Goal: Complete application form: Complete application form

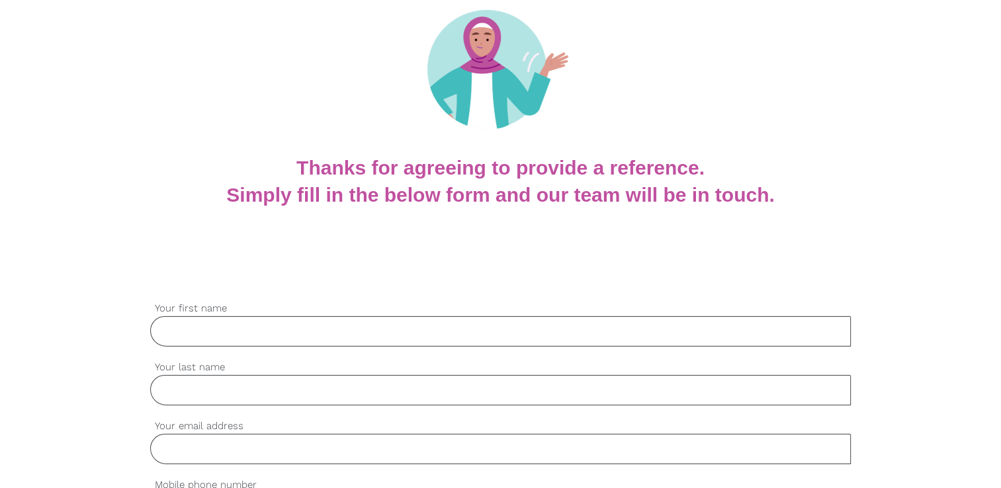
click at [288, 334] on input "Your first name" at bounding box center [500, 331] width 701 height 30
click at [277, 330] on input "Your first name" at bounding box center [500, 331] width 701 height 30
type input "[PERSON_NAME]"
click at [338, 390] on input "Your last name" at bounding box center [500, 390] width 701 height 30
type input "OKOROCHA"
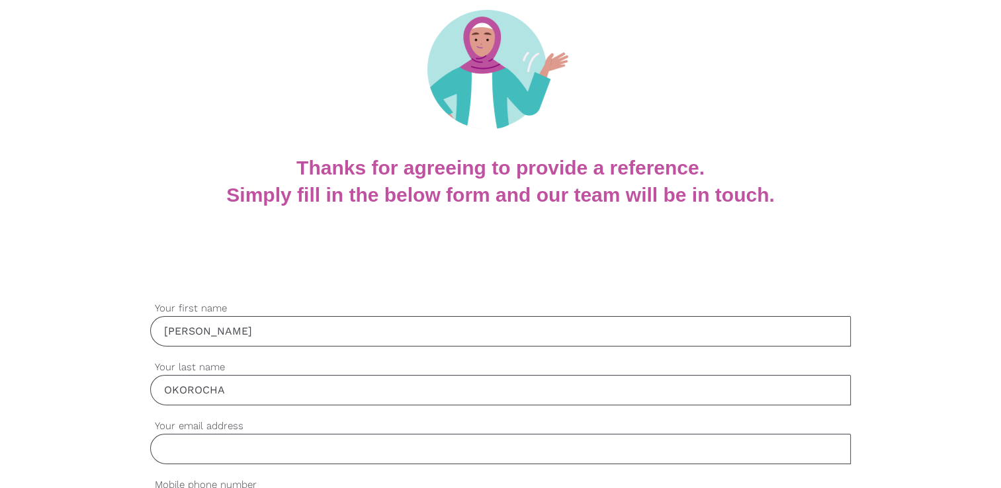
type input "[EMAIL_ADDRESS][DOMAIN_NAME]"
type input "0401483855"
type input "Chukwuma [PERSON_NAME]"
click at [224, 338] on input "[PERSON_NAME]" at bounding box center [500, 331] width 701 height 30
type input "p"
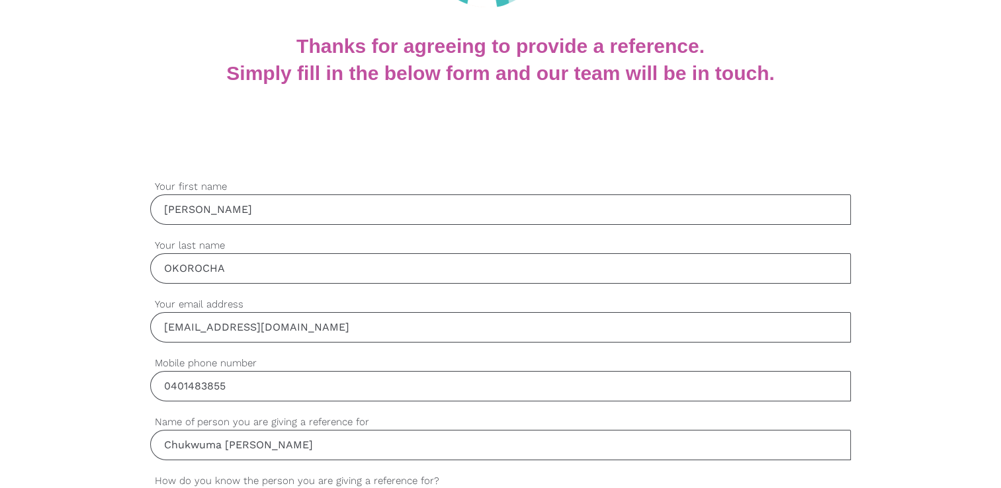
scroll to position [331, 0]
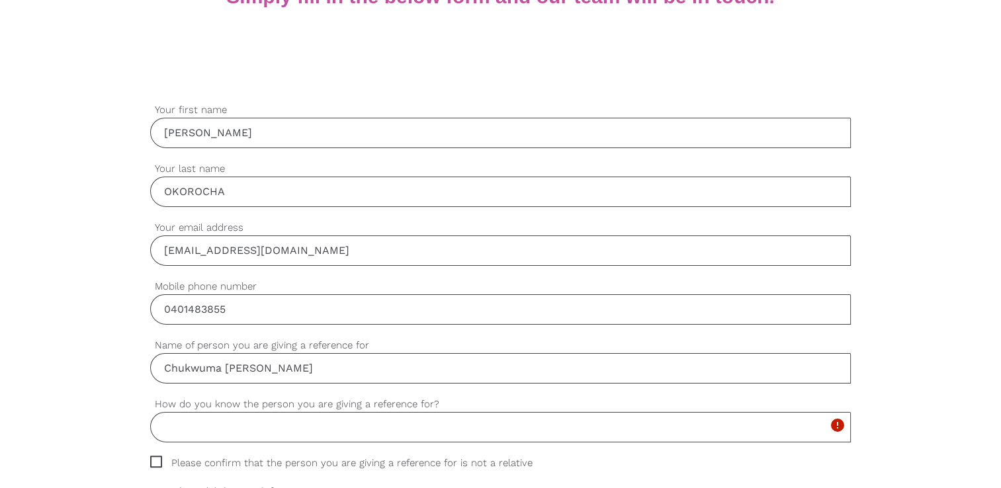
type input "[PERSON_NAME]"
click at [336, 364] on input "Chukwuma [PERSON_NAME]" at bounding box center [500, 368] width 701 height 30
type input "C"
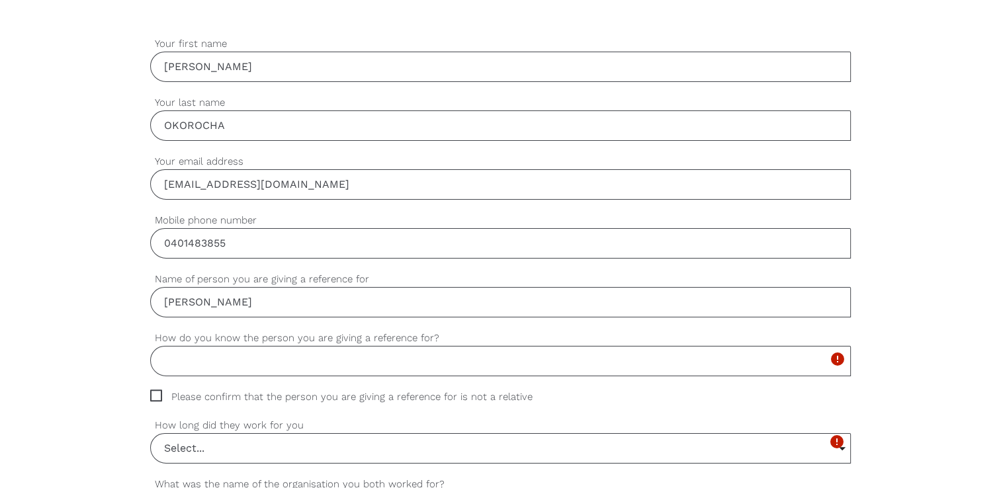
scroll to position [463, 0]
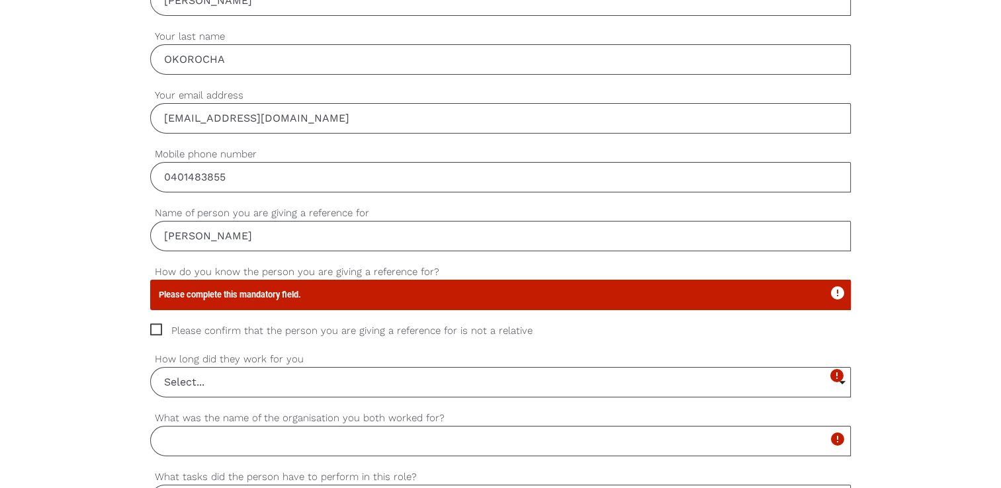
type input "[PERSON_NAME]"
click at [836, 294] on icon "error" at bounding box center [838, 293] width 16 height 16
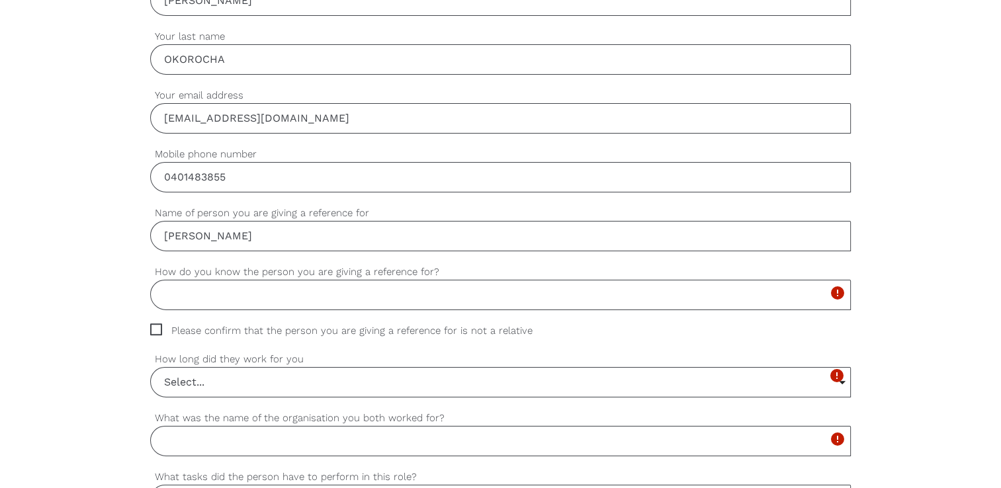
click at [536, 288] on input "How do you know the person you are giving a reference for?" at bounding box center [500, 295] width 701 height 30
type input "i"
type input "I WORKED WITH [PERSON_NAME] AS HER DIRECT BOSS"
click at [162, 326] on span "Please confirm that the person you are giving a reference for is not a relative" at bounding box center [354, 331] width 408 height 15
click at [159, 326] on input "Please confirm that the person you are giving a reference for is not a relative" at bounding box center [154, 328] width 9 height 9
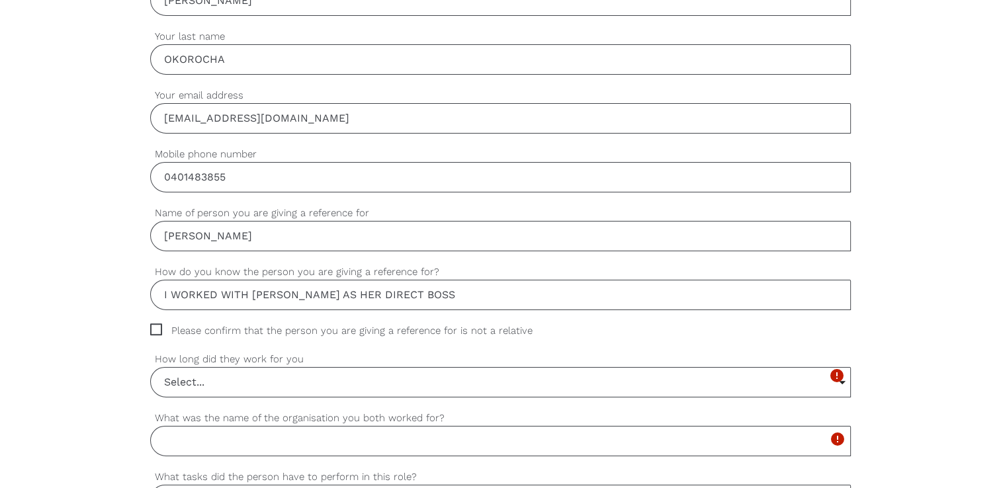
checkbox input "true"
click at [241, 378] on input "Select..." at bounding box center [501, 382] width 700 height 29
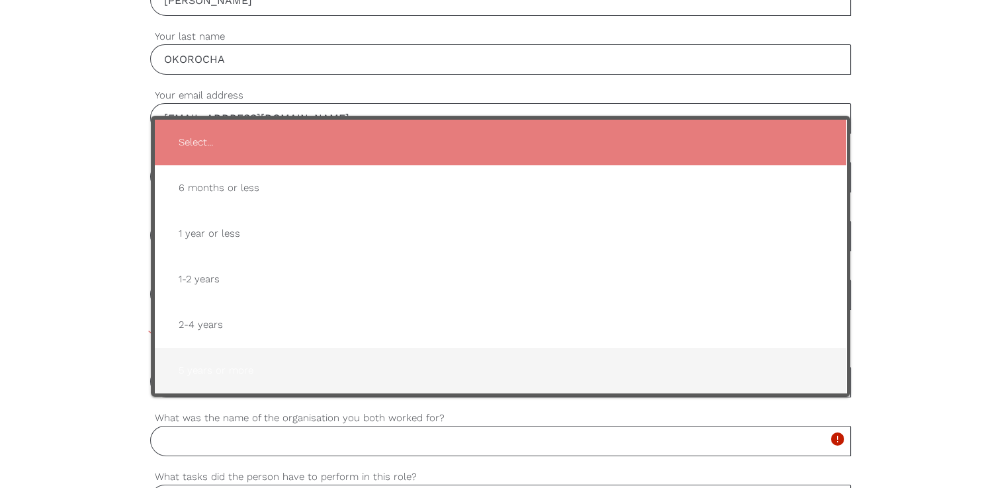
click at [205, 378] on span "5 years or more" at bounding box center [500, 371] width 665 height 32
type input "5 years or more"
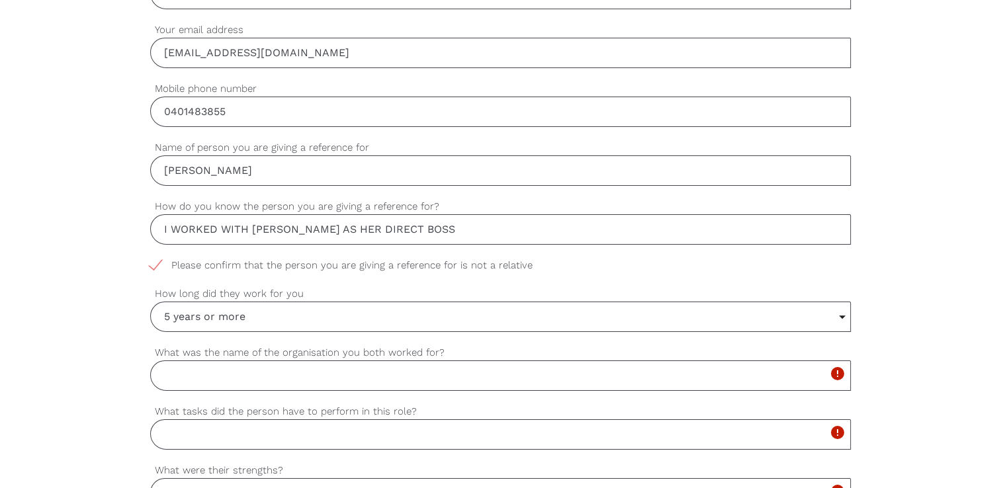
scroll to position [596, 0]
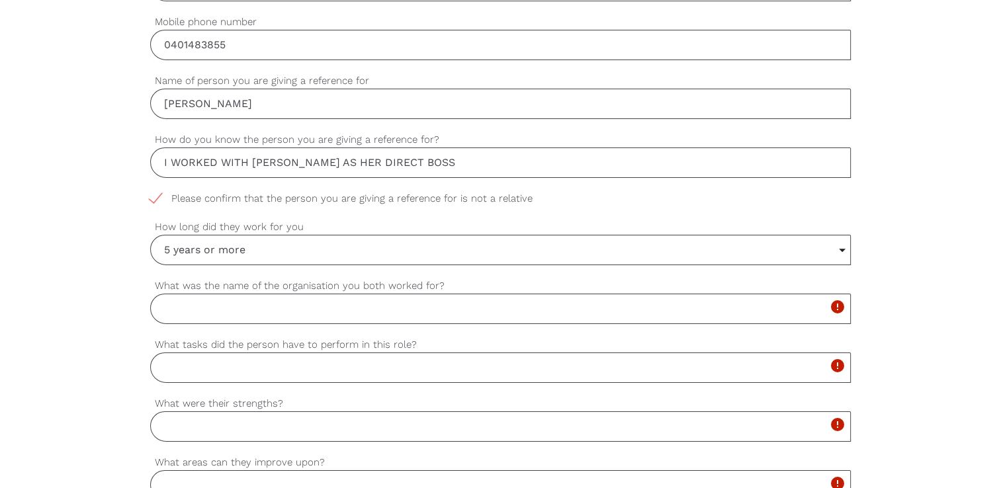
click at [259, 306] on input "What was the name of the organisation you both worked for?" at bounding box center [500, 309] width 701 height 30
type input "SELECTABILITY"
click at [231, 370] on input "What tasks did the person have to perform in this role?" at bounding box center [500, 368] width 701 height 30
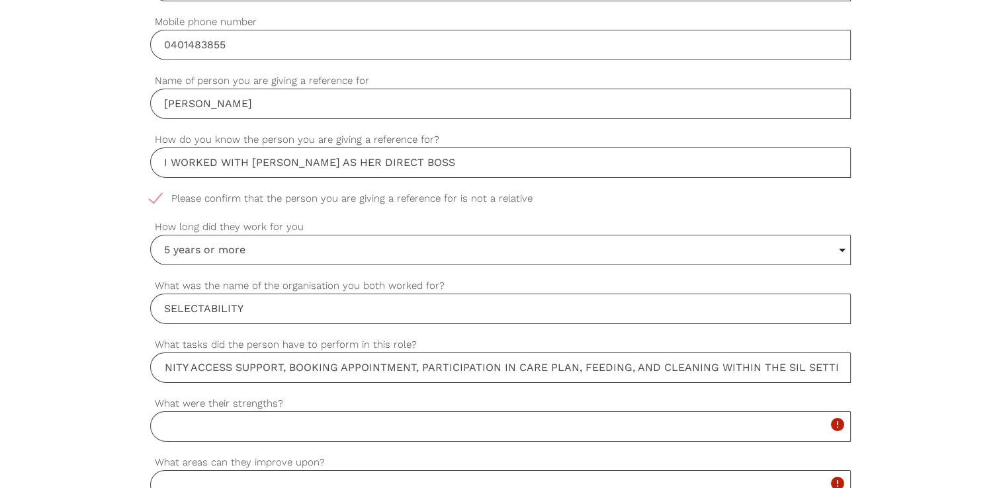
scroll to position [0, 303]
type input "ASSIST WITH MEAL PREPARATION, SHOWERING, COMMUNITY ACCESS SUPPORT, BOOKING APPO…"
drag, startPoint x: 156, startPoint y: 398, endPoint x: 285, endPoint y: 404, distance: 128.5
click at [285, 404] on label "What were their strengths?" at bounding box center [500, 403] width 701 height 15
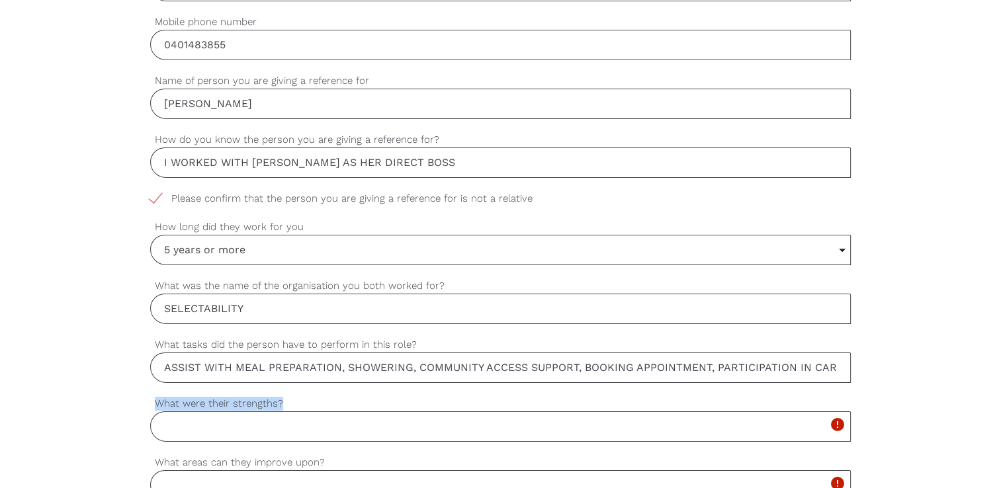
copy label "What were their strengths?"
click at [193, 420] on input "What were their strengths?" at bounding box center [500, 427] width 701 height 30
paste input "Compassionate Caregiver"
paste input "Independent and Reliable:"
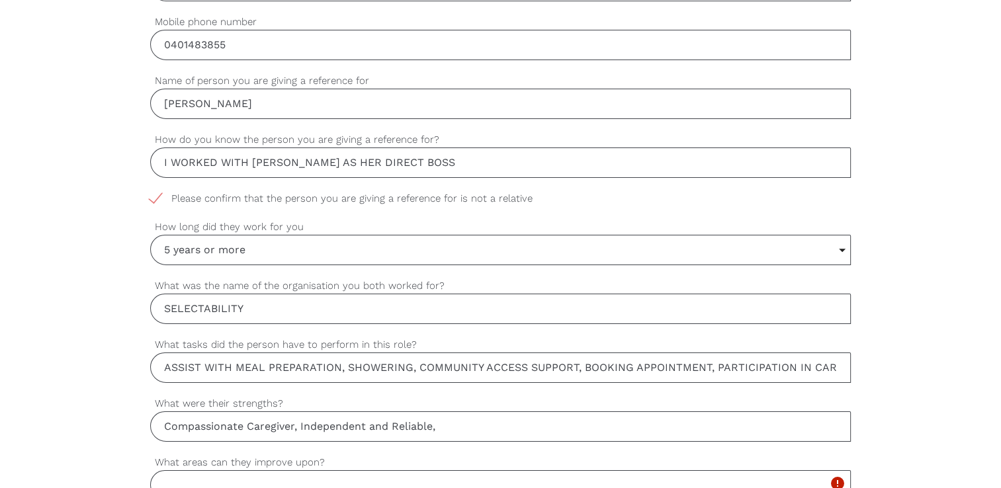
click at [460, 419] on input "Compassionate Caregiver, Independent and Reliable," at bounding box center [500, 427] width 701 height 30
paste input "Strong Communication Skills"
paste input "Problem-Solving Mindset"
paste input "Organized and Detail-Oriented"
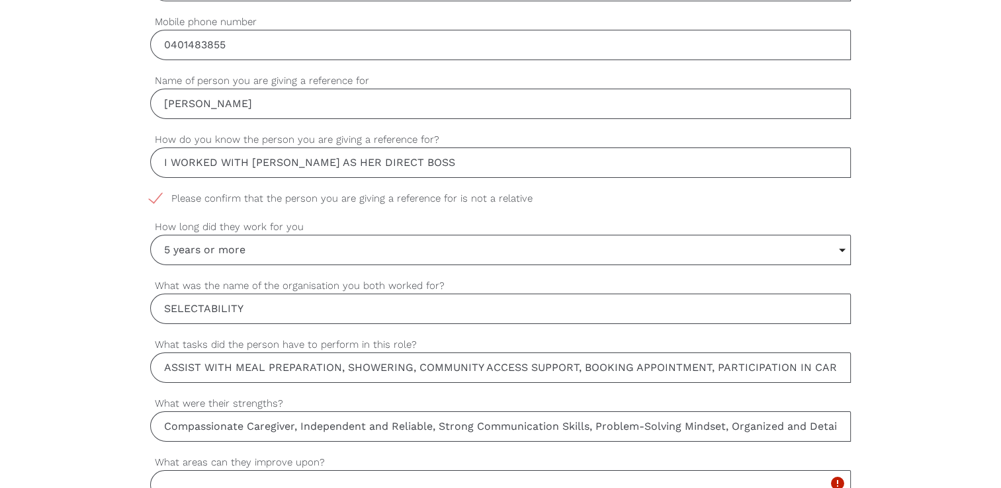
scroll to position [0, 52]
click at [836, 425] on input "Compassionate Caregiver, Independent and Reliable, Strong Communication Skills,…" at bounding box center [500, 427] width 701 height 30
click at [841, 422] on input "Compassionate Caregiver, Independent and Reliable, Strong Communication Skills,…" at bounding box center [500, 427] width 701 height 30
click at [839, 426] on input "Compassionate Caregiver, Independent and Reliable, Strong Communication Skills,…" at bounding box center [500, 427] width 701 height 30
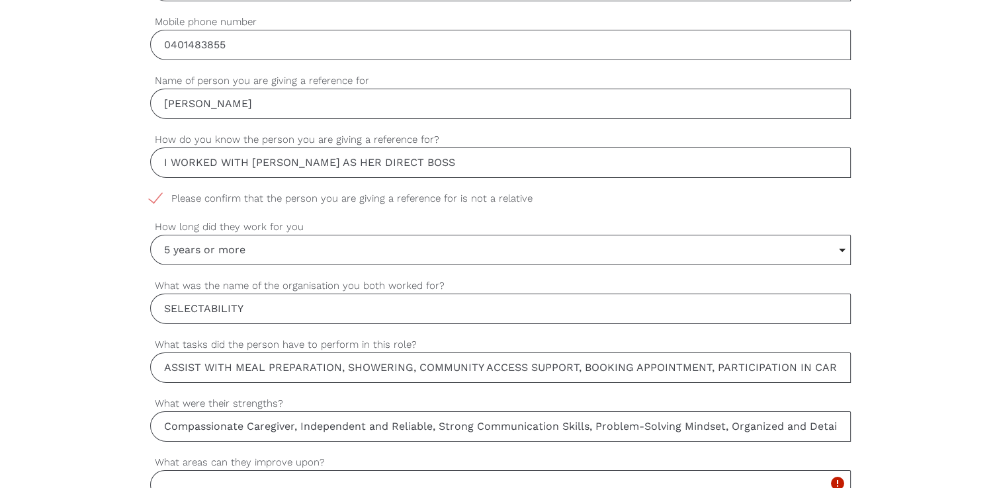
click at [794, 425] on input "Compassionate Caregiver, Independent and Reliable, Strong Communication Skills,…" at bounding box center [500, 427] width 701 height 30
paste input "Culturally Sensitive and Inclusive"
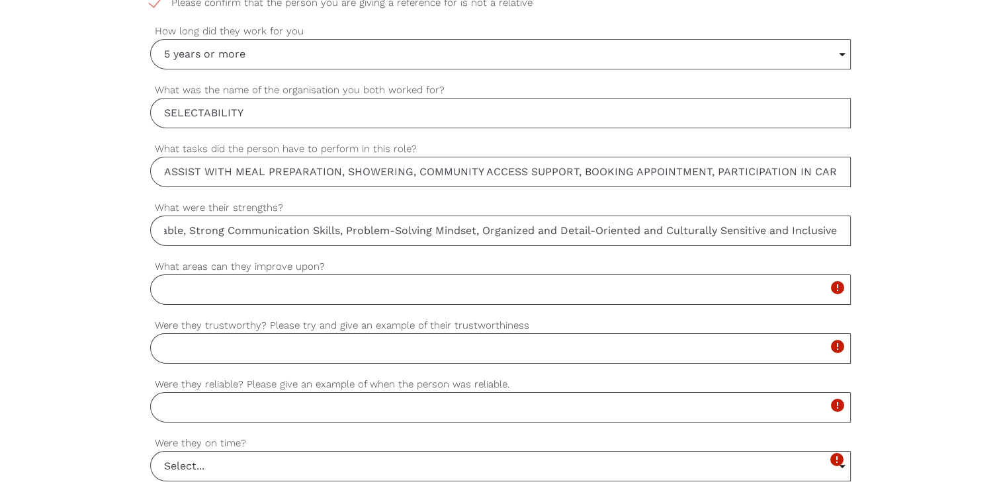
scroll to position [794, 0]
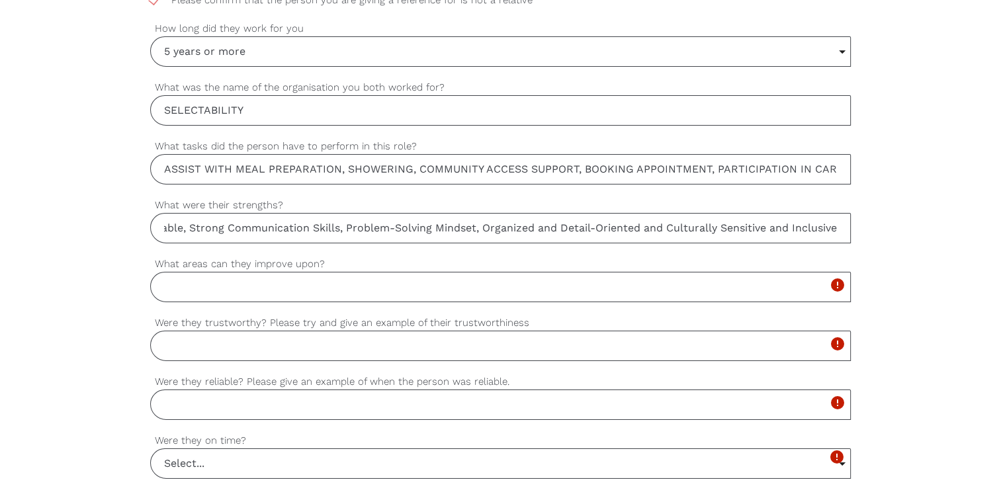
type input "Compassionate Caregiver, Independent and Reliable, Strong Communication Skills,…"
click at [218, 287] on input "What areas can they improve upon?" at bounding box center [500, 287] width 701 height 30
type input "n"
click at [440, 286] on input "No knowledge is a waste and one cannot be perfect" at bounding box center [500, 287] width 701 height 30
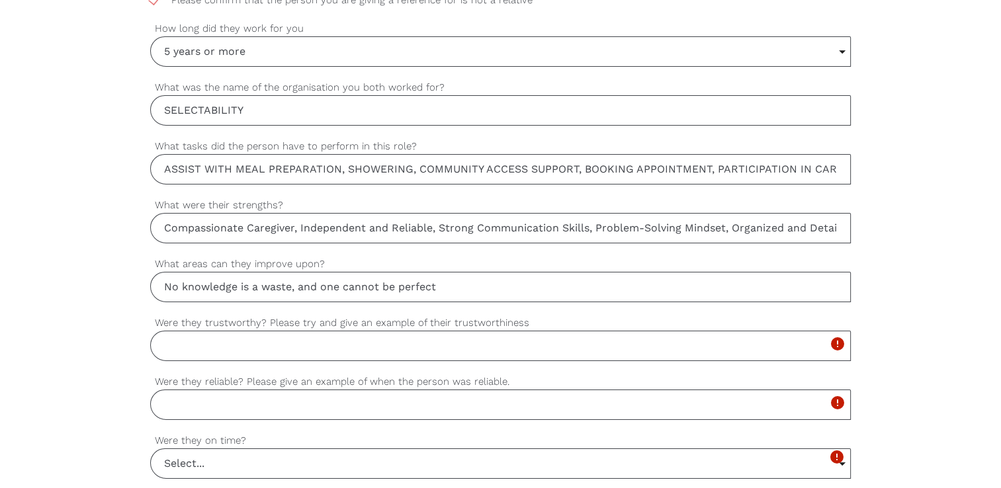
click at [455, 287] on input "No knowledge is a waste, and one cannot be perfect" at bounding box center [500, 287] width 701 height 30
click at [708, 283] on input "No knowledge is a waste, and one cannot be perfect there is always room for imp…" at bounding box center [500, 287] width 701 height 30
type input "No knowledge is a waste, and one cannot be perfect there is always room for imp…"
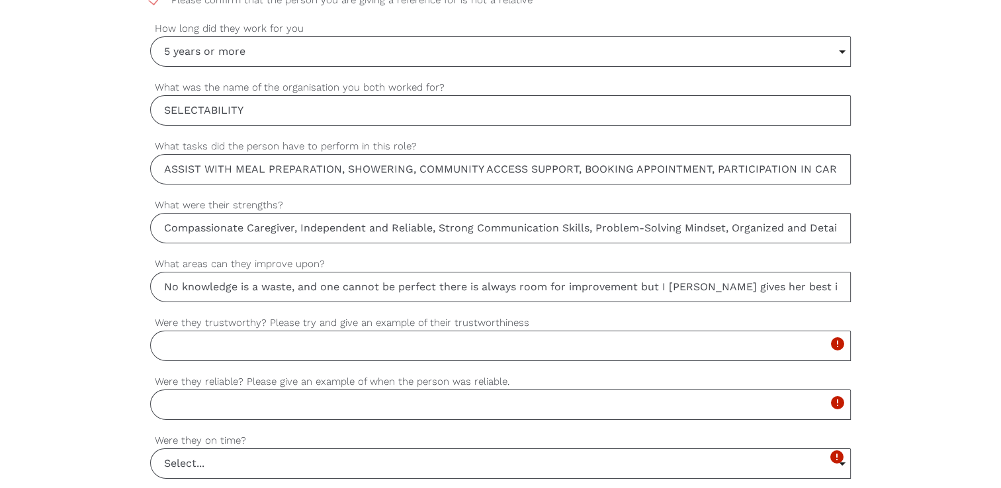
click at [559, 350] on input "Were they trustworthy? Please try and give an example of their trustworthiness" at bounding box center [500, 346] width 701 height 30
click at [723, 283] on input "No knowledge is a waste, and one cannot be perfect there is always room for imp…" at bounding box center [500, 287] width 701 height 30
click at [318, 348] on input "Were they trustworthy? Please try and give an example of their trustworthiness" at bounding box center [500, 346] width 701 height 30
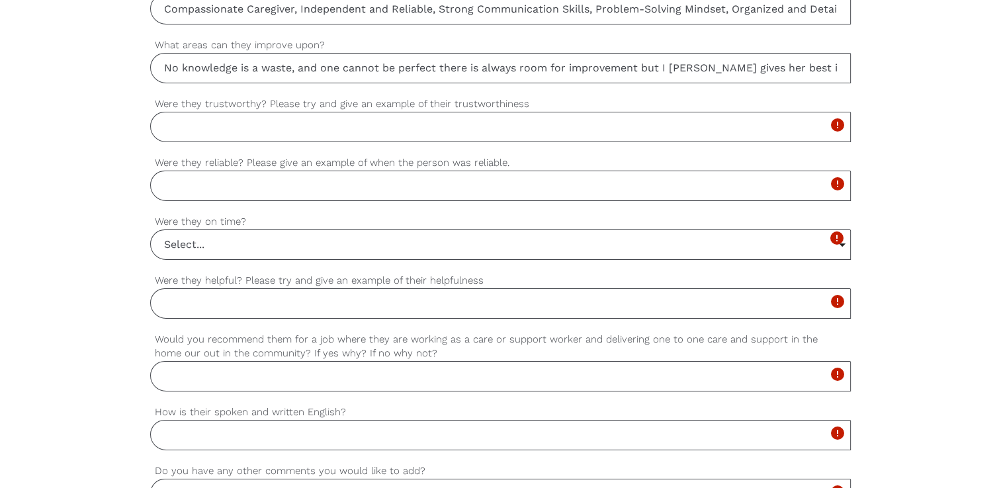
scroll to position [993, 0]
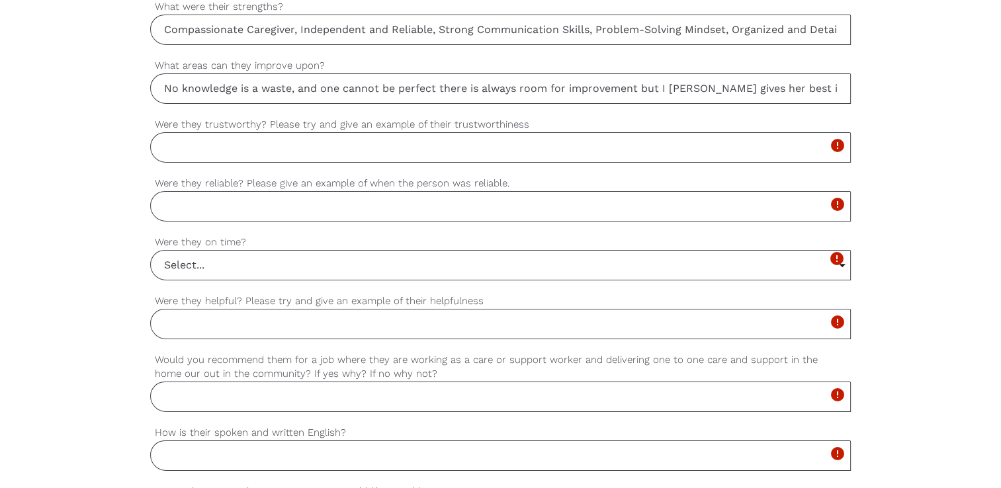
click at [200, 144] on input "Were they trustworthy? Please try and give an example of their trustworthiness" at bounding box center [500, 147] width 701 height 30
paste input "During a recent home care assignment, [PERSON_NAME] was entrusted with supporti…"
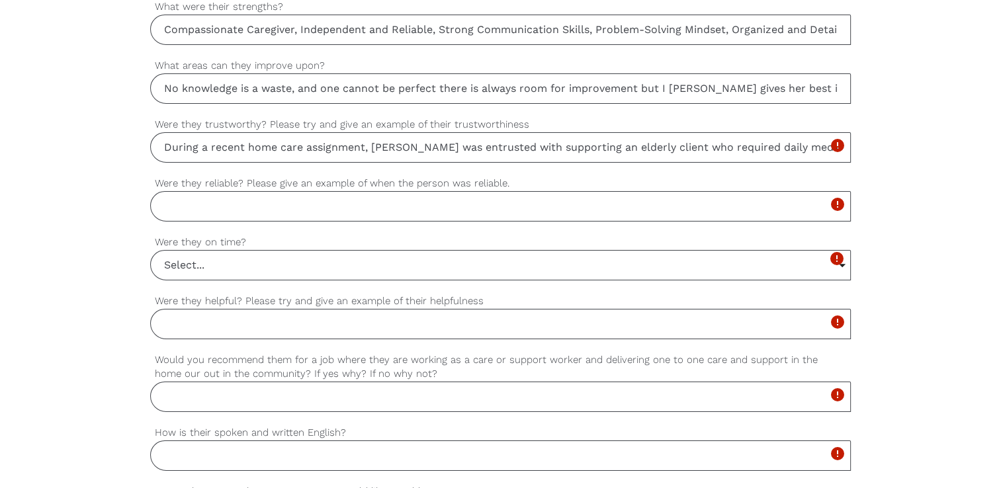
scroll to position [0, 1714]
click at [434, 146] on input "During a recent home care assignment, [PERSON_NAME] was entrusted with supporti…" at bounding box center [500, 147] width 701 height 30
type input "During a recent home care assignment, [PERSON_NAME] was entrusted with supporti…"
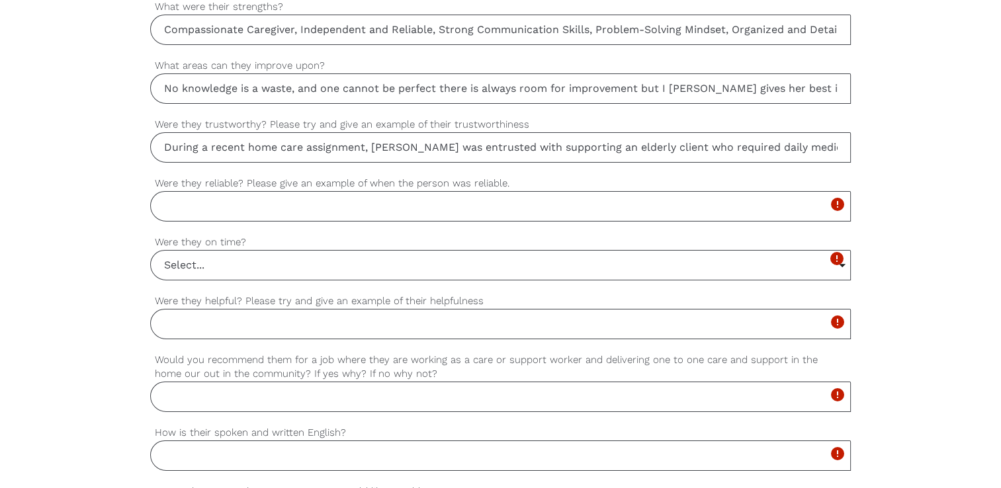
click at [326, 201] on input "Were they reliable? Please give an example of when the person was reliable." at bounding box center [500, 206] width 701 height 30
click at [210, 201] on input "Were they reliable? Please give an example of when the person was reliable." at bounding box center [500, 206] width 701 height 30
paste input "Aggie is a highly trustworthy and reliable professional who consistently uphold…"
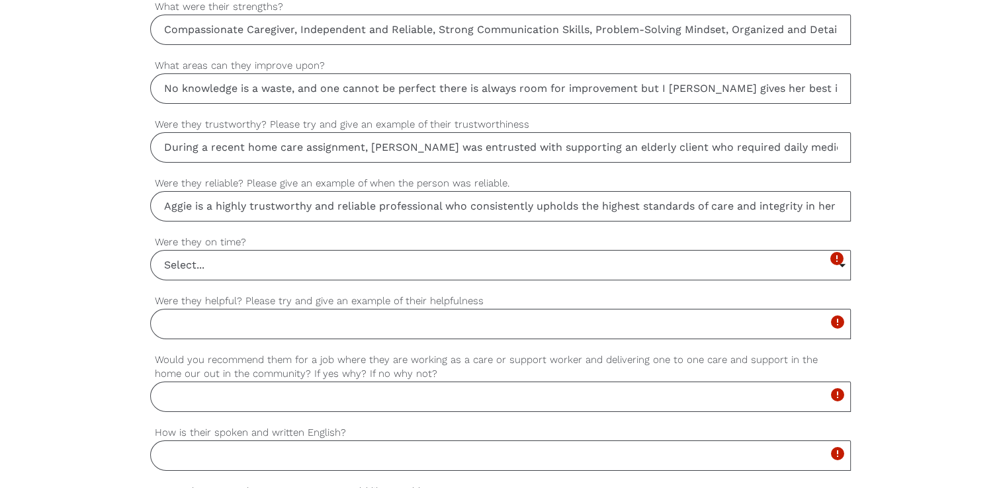
scroll to position [0, 853]
type input "Aggie is a highly trustworthy and reliable professional who consistently uphold…"
click at [225, 261] on input "Select..." at bounding box center [501, 265] width 700 height 29
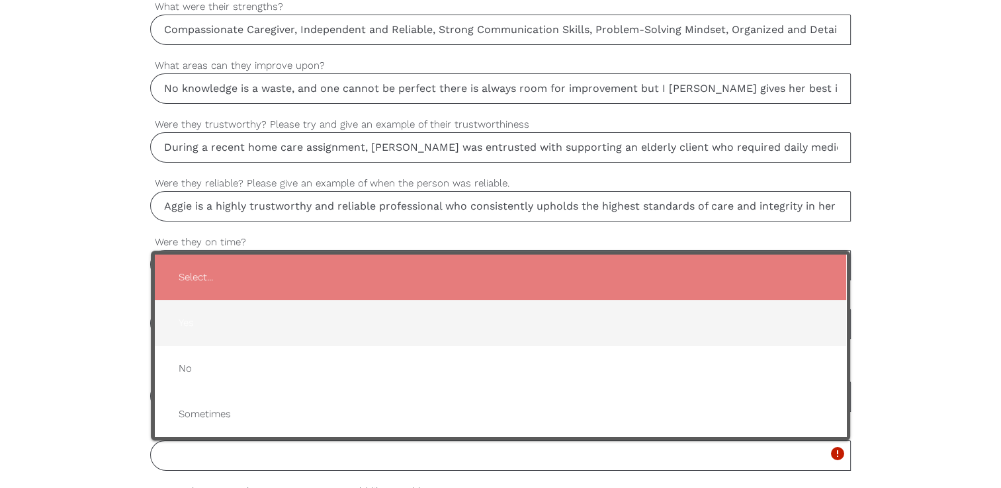
click at [200, 324] on span "Yes" at bounding box center [500, 323] width 665 height 32
type input "Yes"
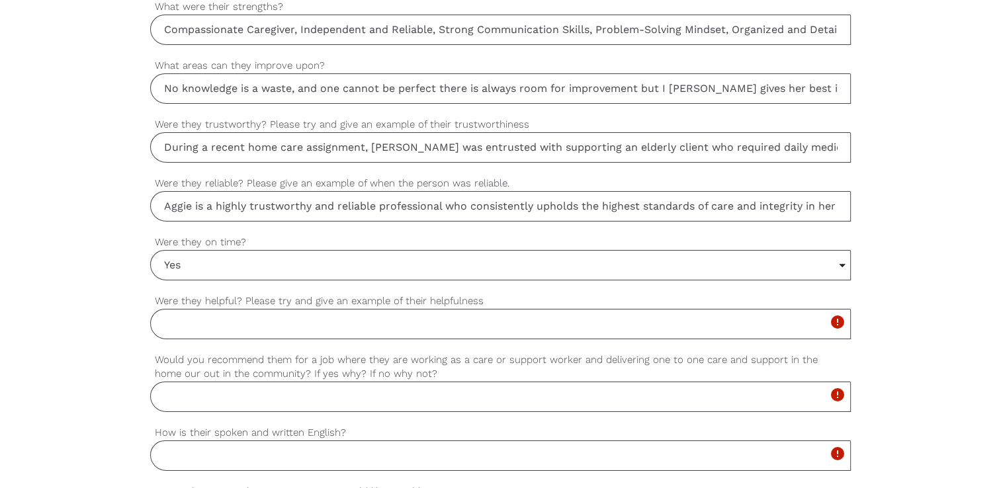
scroll to position [1059, 0]
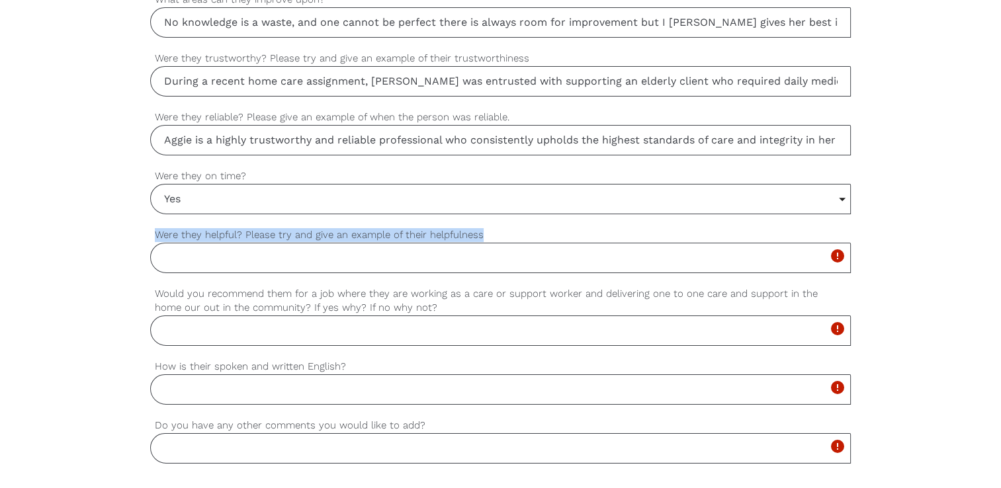
drag, startPoint x: 156, startPoint y: 230, endPoint x: 487, endPoint y: 232, distance: 331.0
click at [487, 232] on label "Were they helpful? Please try and give an example of their helpfulness" at bounding box center [500, 235] width 701 height 15
copy label "Were they helpful? Please try and give an example of their helpfulness"
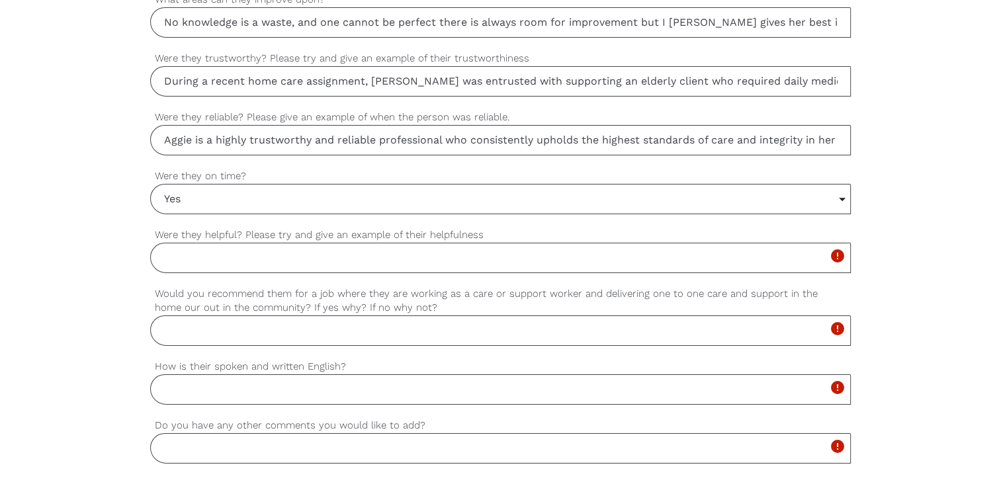
click at [173, 252] on input "Were they helpful? Please try and give an example of their helpfulness" at bounding box center [500, 258] width 701 height 30
paste input "During a particularly challenging week, one of [PERSON_NAME]’s elderly clients …"
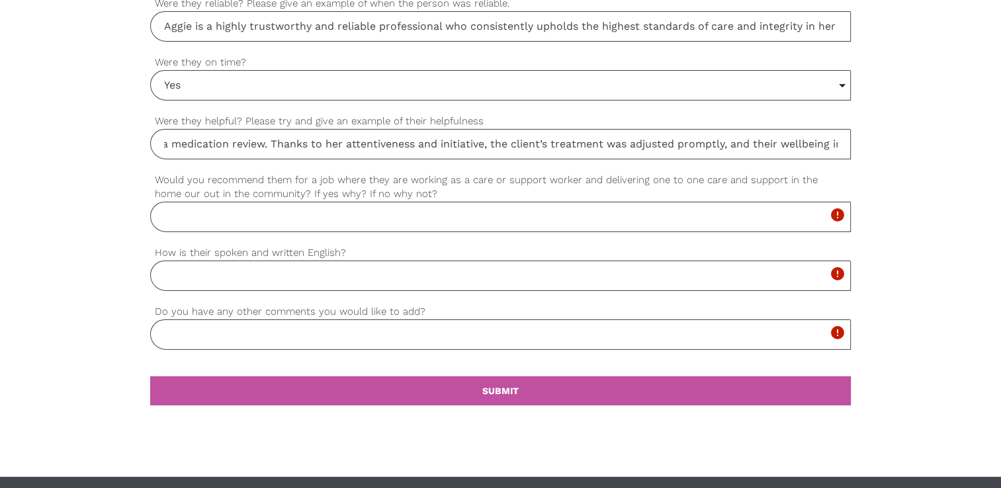
scroll to position [1191, 0]
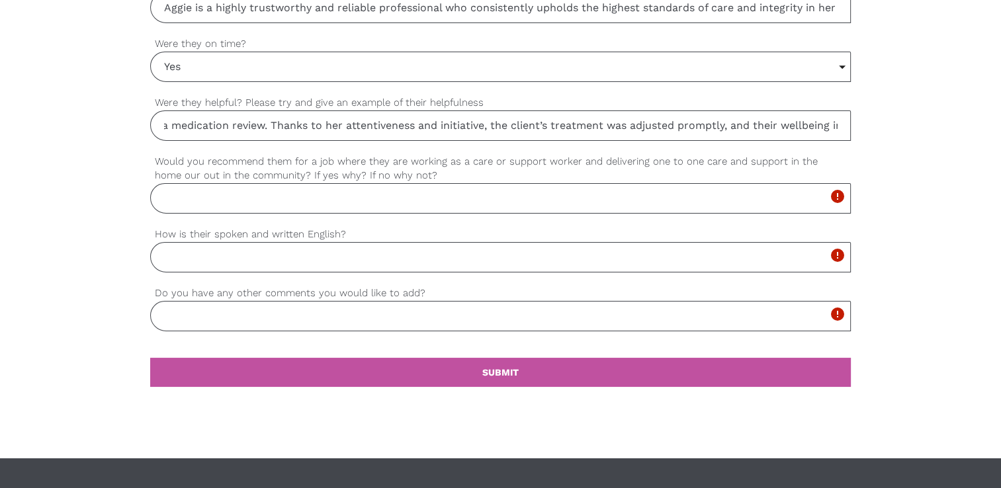
type input "During a particularly challenging week, one of [PERSON_NAME]’s elderly clients …"
drag, startPoint x: 155, startPoint y: 155, endPoint x: 398, endPoint y: 180, distance: 244.9
click at [398, 180] on div "Would you recommend them for a job where they are working as a care or support …" at bounding box center [500, 184] width 701 height 60
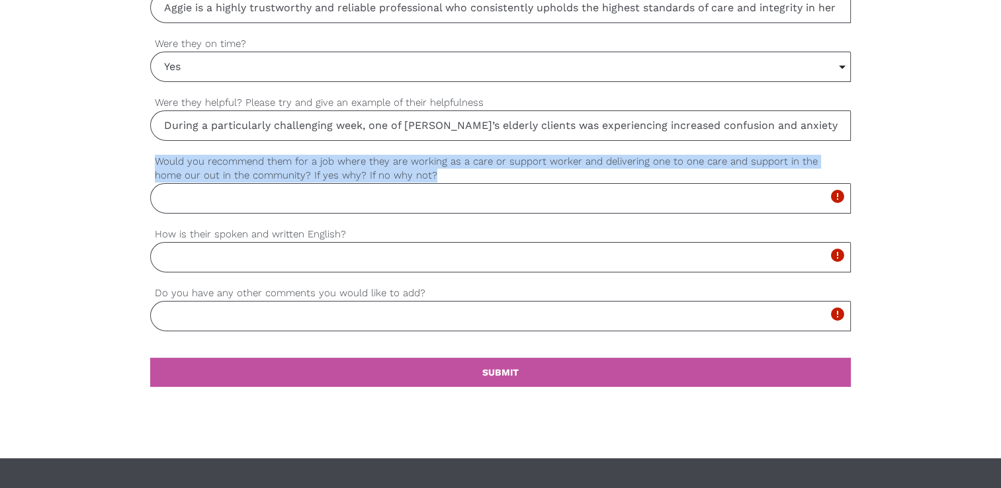
drag, startPoint x: 402, startPoint y: 173, endPoint x: 153, endPoint y: 154, distance: 250.3
click at [153, 154] on label "Would you recommend them for a job where they are working as a care or support …" at bounding box center [500, 168] width 701 height 29
copy label "Would you recommend them for a job where they are working as a care or support …"
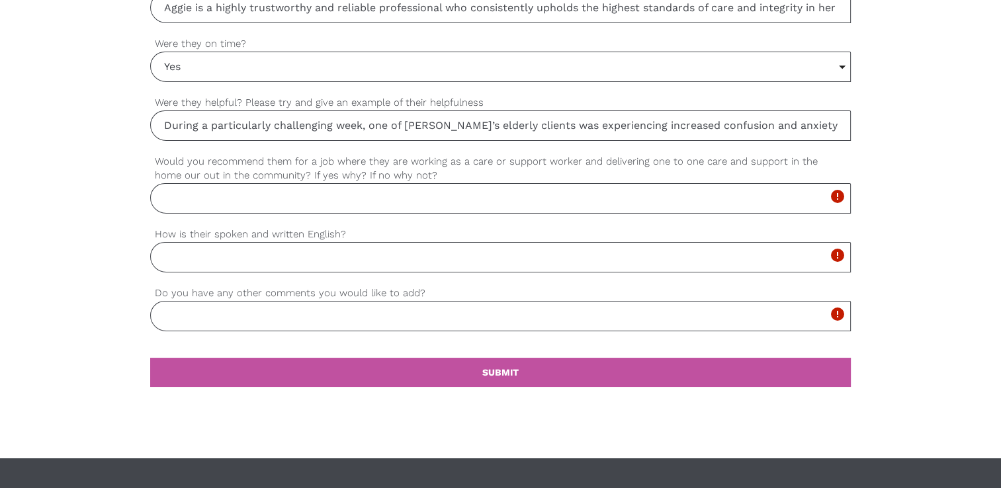
click at [196, 199] on input "Would you recommend them for a job where they are working as a care or support …" at bounding box center [500, 198] width 701 height 30
click at [254, 193] on input "Would you recommend them for a job where they are working as a care or support …" at bounding box center [500, 198] width 701 height 30
paste input "Absolutely — I would strongly recommend [PERSON_NAME] for a role involving one-…"
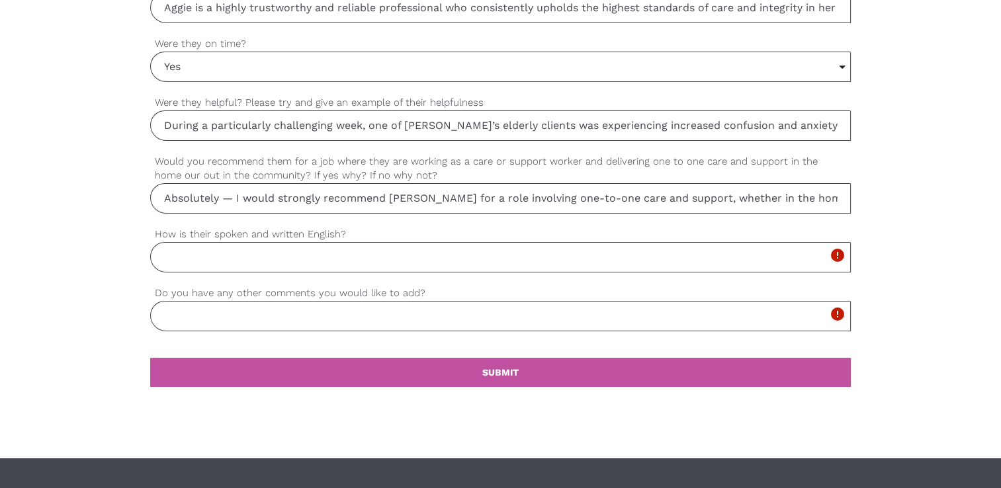
scroll to position [0, 78]
click at [410, 192] on input "Absolutely — I would strongly recommend [PERSON_NAME] for a role involving one-…" at bounding box center [500, 198] width 701 height 30
click at [237, 197] on input "Absolutely — I would strongly recommend [PERSON_NAME] for a role involving one-…" at bounding box center [500, 198] width 701 height 30
click at [801, 193] on input "Absolutely, I would strongly recommend [PERSON_NAME] for a role involving one-t…" at bounding box center [500, 198] width 701 height 30
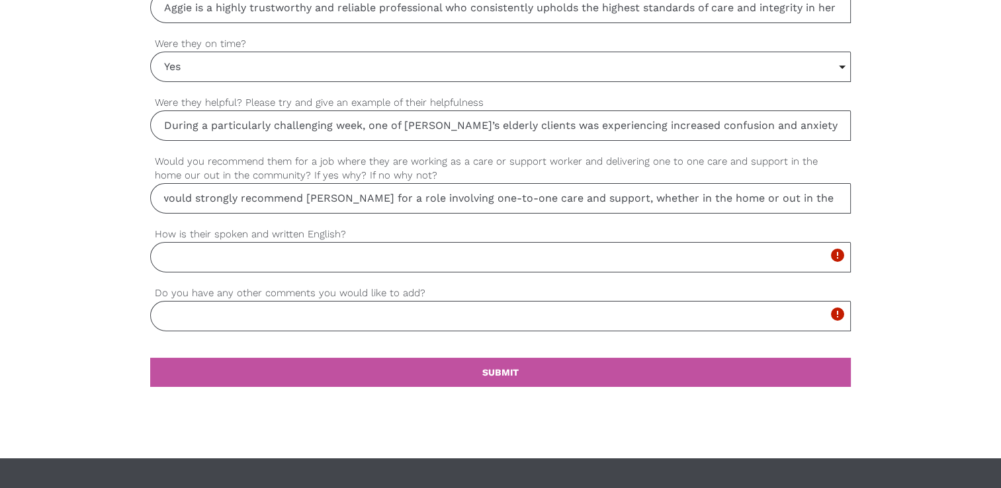
scroll to position [0, 73]
click at [841, 199] on input "Absolutely, I would strongly recommend [PERSON_NAME] for a role involving one-t…" at bounding box center [500, 198] width 701 height 30
click at [837, 196] on input "Absolutely, I would strongly recommend [PERSON_NAME] for a role involving one-t…" at bounding box center [500, 198] width 701 height 30
click at [825, 195] on input "Absolutely, I would strongly recommend [PERSON_NAME] for a role involving one-t…" at bounding box center [500, 198] width 701 height 30
paste input "[PERSON_NAME] has demonstrated an ability to notice subtle changes in a client’…"
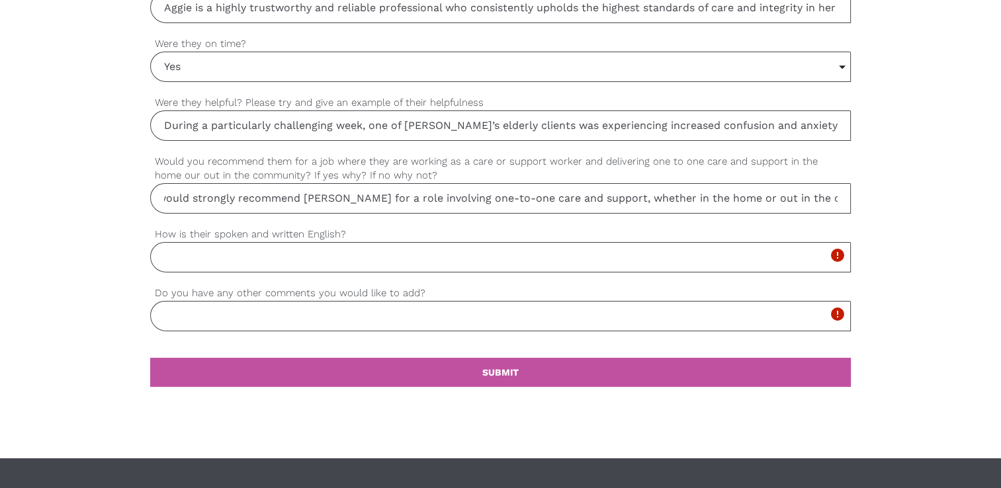
scroll to position [0, 1144]
click at [295, 193] on input "Absolutely, I would strongly recommend [PERSON_NAME] for a role involving one-t…" at bounding box center [500, 198] width 701 height 30
type input "Absolutely, I would strongly recommend [PERSON_NAME] for a role involving one-t…"
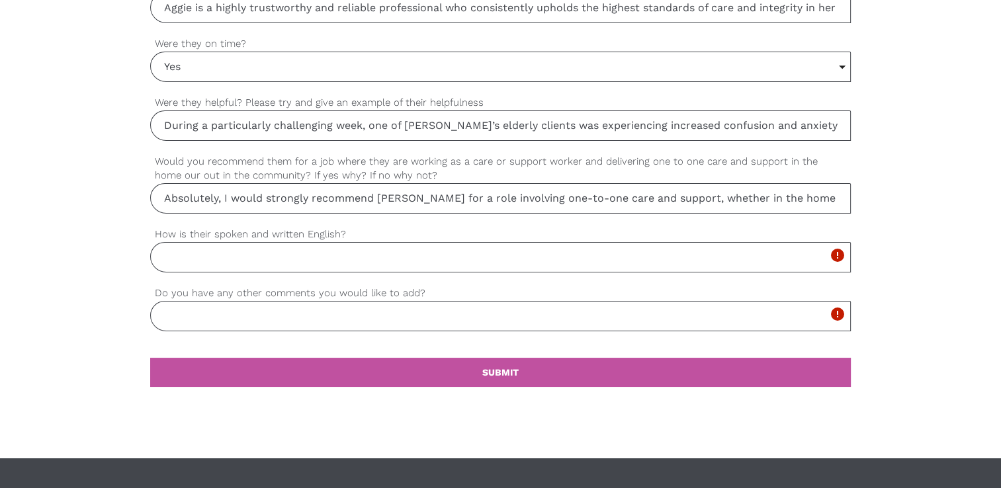
click at [223, 263] on input "How is their spoken and written English?" at bounding box center [500, 257] width 701 height 30
drag, startPoint x: 155, startPoint y: 227, endPoint x: 346, endPoint y: 229, distance: 190.6
click at [346, 229] on label "How is their spoken and written English?" at bounding box center [500, 234] width 701 height 15
drag, startPoint x: 346, startPoint y: 229, endPoint x: 326, endPoint y: 230, distance: 19.9
copy label "How is their spoken and written English?"
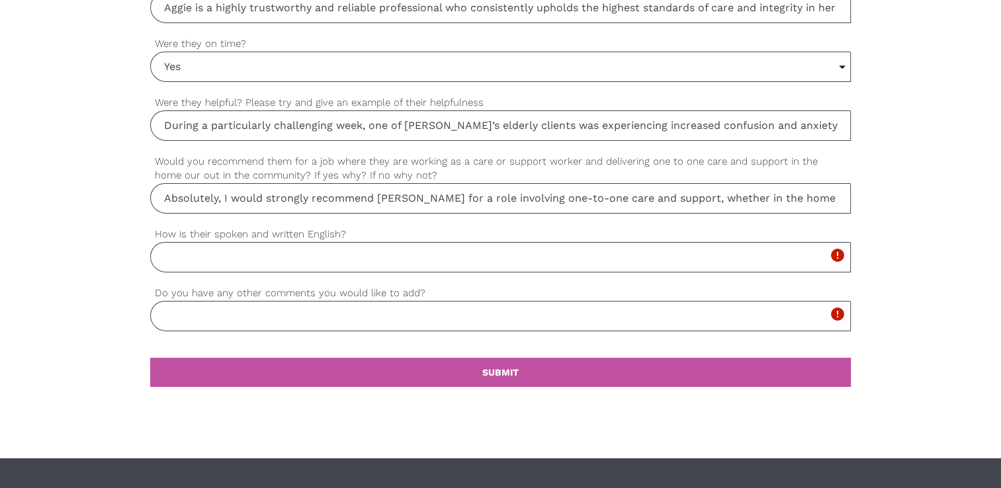
click at [173, 254] on input "How is their spoken and written English?" at bounding box center [500, 257] width 701 height 30
paste input "[PERSON_NAME]’s spoken and written English is clear, professional, and well-sui…"
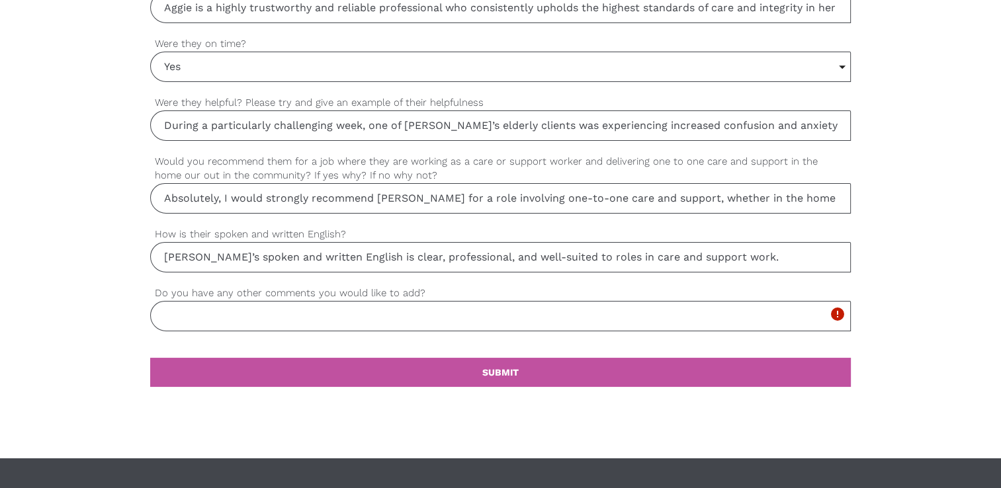
type input "[PERSON_NAME]’s spoken and written English is clear, professional, and well-sui…"
click at [469, 310] on input "Do you have any other comments you would like to add?" at bounding box center [500, 316] width 701 height 30
drag, startPoint x: 155, startPoint y: 285, endPoint x: 432, endPoint y: 296, distance: 276.9
click at [432, 296] on div "Do you have any other comments you would like to add? Please complete this mand…" at bounding box center [500, 309] width 701 height 46
copy label "Do you have any other comments you would like to add?"
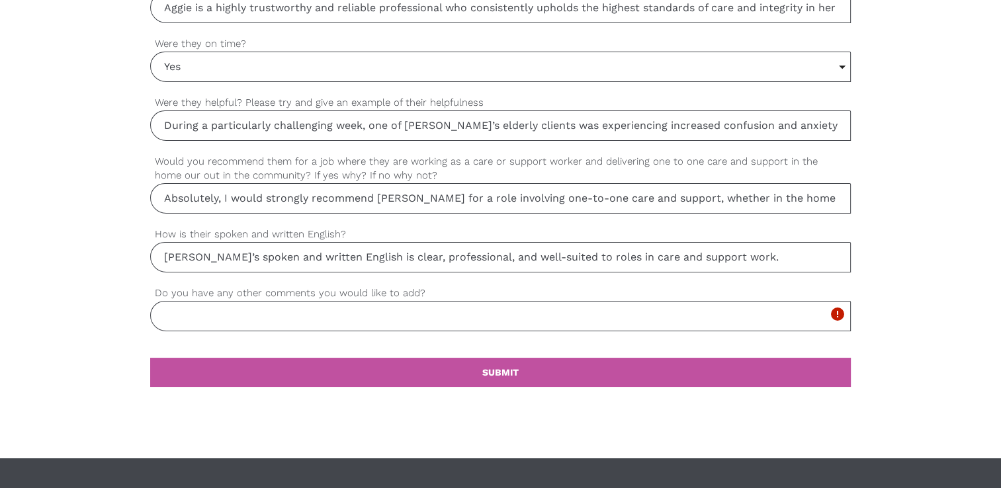
click at [162, 306] on input "Do you have any other comments you would like to add?" at bounding box center [500, 316] width 701 height 30
paste input "Yes — just one more that feels important to say. [PERSON_NAME] brings something…"
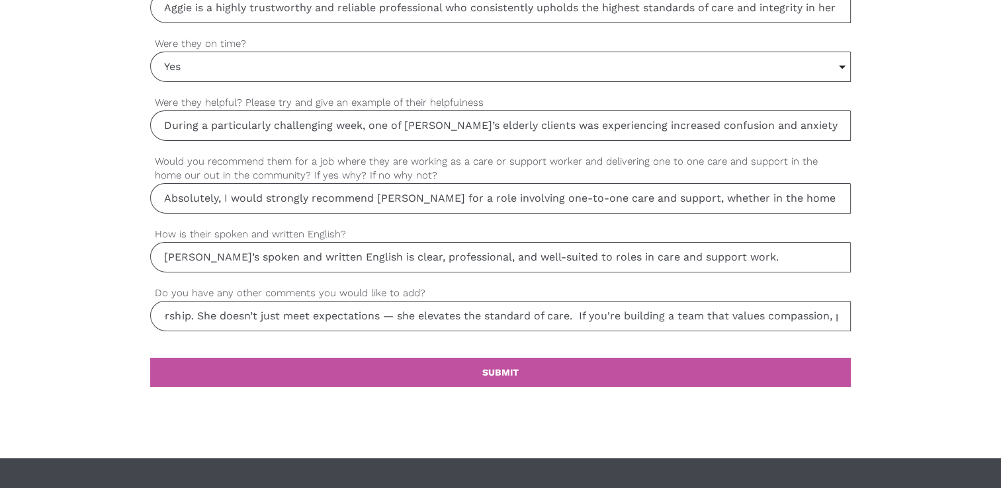
scroll to position [0, 2708]
click at [297, 314] on input "Yes — just one more that feels important to say. [PERSON_NAME] brings something…" at bounding box center [500, 316] width 701 height 30
click at [196, 314] on input "Yes — just one more that feels important to say. [PERSON_NAME] brings something…" at bounding box center [500, 316] width 701 height 30
click at [164, 315] on input "Yes, just one more that feels important to say. [PERSON_NAME] brings something …" at bounding box center [500, 316] width 701 height 30
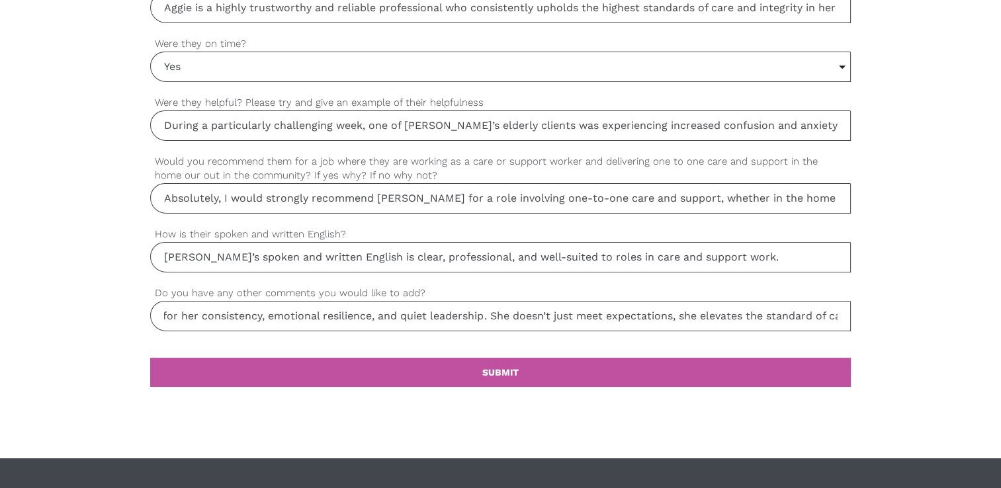
scroll to position [0, 2423]
type input "Yes, just one more that feels important to say. [PERSON_NAME] brings something …"
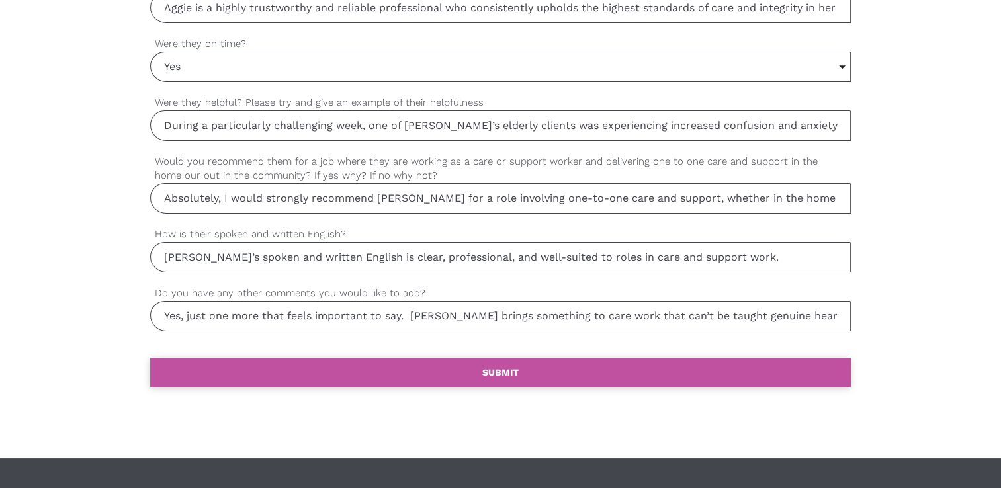
click at [484, 370] on b "SUBMIT" at bounding box center [501, 372] width 36 height 11
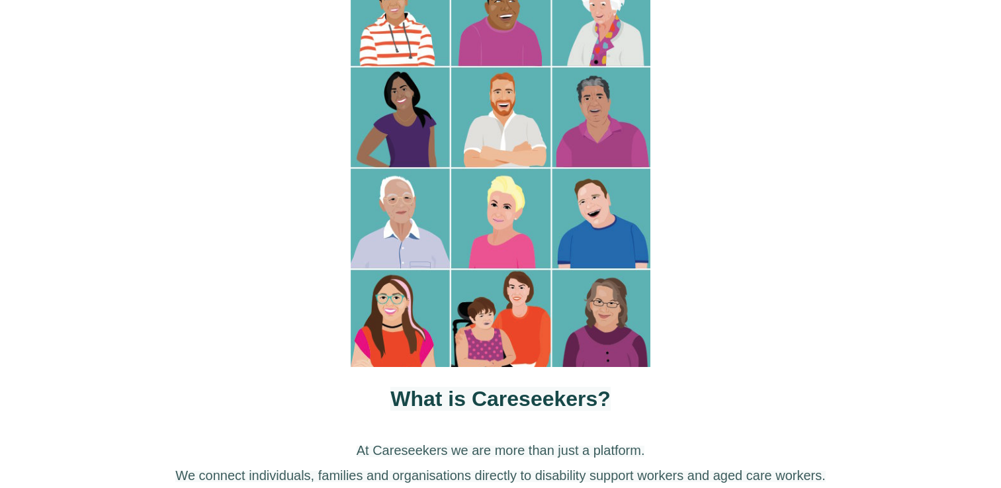
scroll to position [530, 0]
